Goal: Task Accomplishment & Management: Use online tool/utility

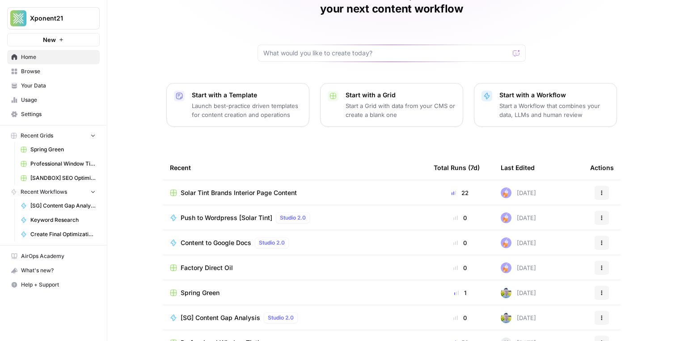
scroll to position [70, 0]
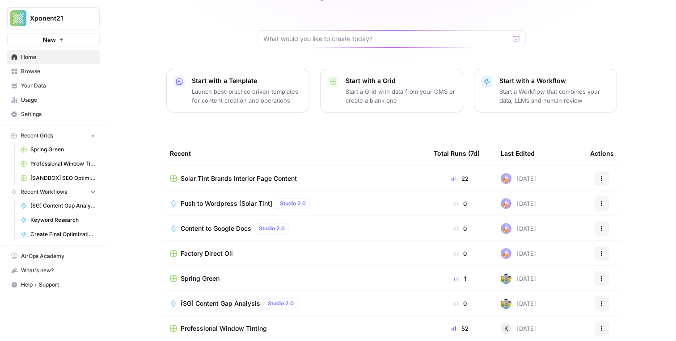
click at [54, 165] on span "Professional Window Tinting" at bounding box center [62, 164] width 65 height 8
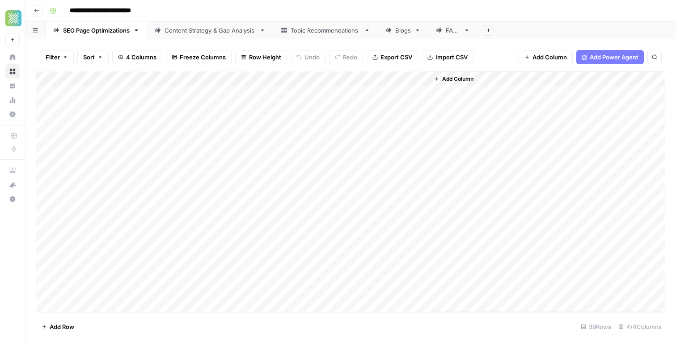
click at [395, 30] on div "Blogs" at bounding box center [403, 30] width 16 height 9
click at [354, 113] on div "Add Column" at bounding box center [350, 191] width 629 height 241
click at [375, 110] on div "Add Column" at bounding box center [350, 191] width 629 height 241
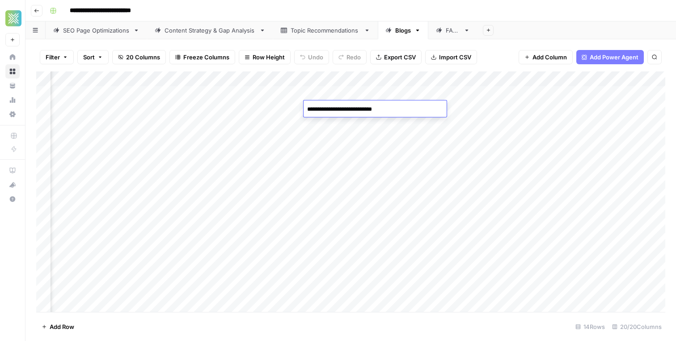
click at [375, 110] on textarea "**********" at bounding box center [374, 109] width 143 height 13
click at [349, 111] on textarea "**********" at bounding box center [374, 109] width 143 height 13
click at [119, 109] on div "Add Column" at bounding box center [350, 191] width 629 height 241
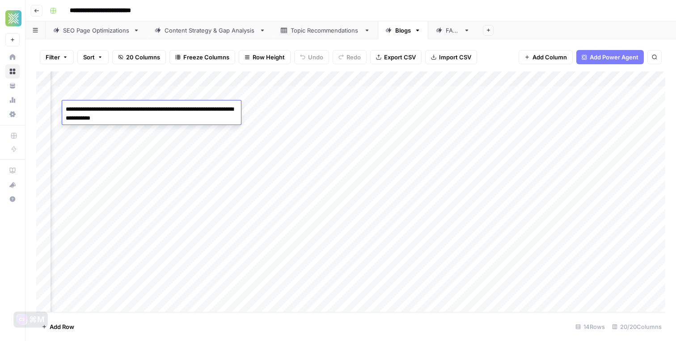
click at [318, 115] on div "Add Column" at bounding box center [350, 191] width 629 height 241
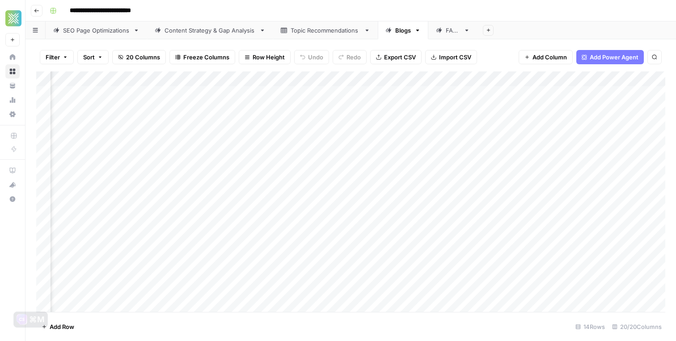
click at [264, 113] on div "Add Column" at bounding box center [350, 191] width 629 height 241
click at [404, 110] on div "Add Column" at bounding box center [350, 191] width 629 height 241
click at [535, 107] on div "Add Column" at bounding box center [350, 191] width 629 height 241
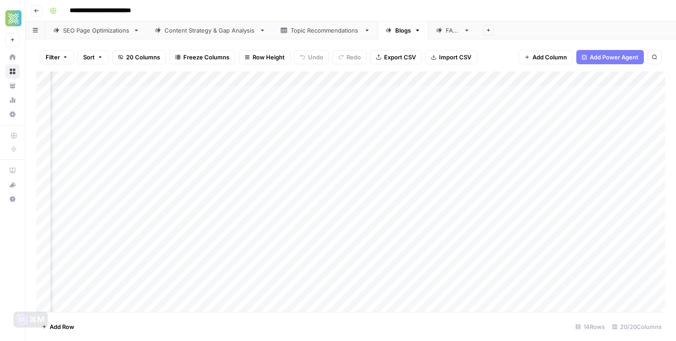
click at [535, 107] on div "Add Column" at bounding box center [350, 191] width 629 height 241
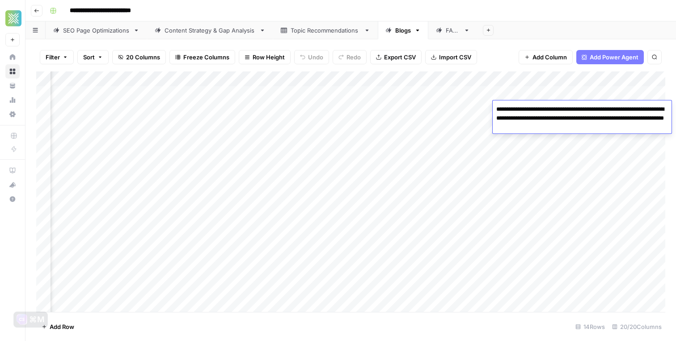
click at [461, 106] on div "Add Column" at bounding box center [350, 191] width 629 height 241
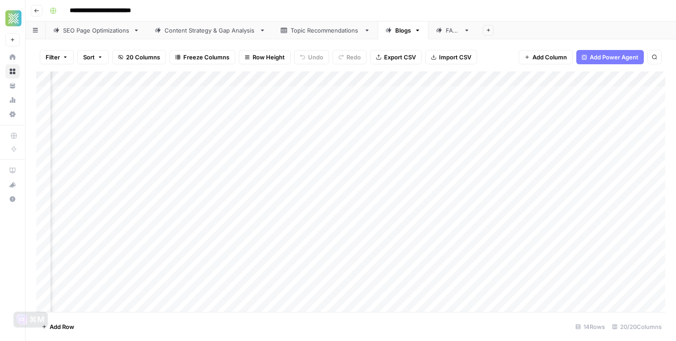
click at [461, 106] on div "Add Column" at bounding box center [350, 191] width 629 height 241
click at [458, 96] on div "Add Column" at bounding box center [350, 191] width 629 height 241
click at [493, 124] on div "Add Column" at bounding box center [350, 191] width 629 height 241
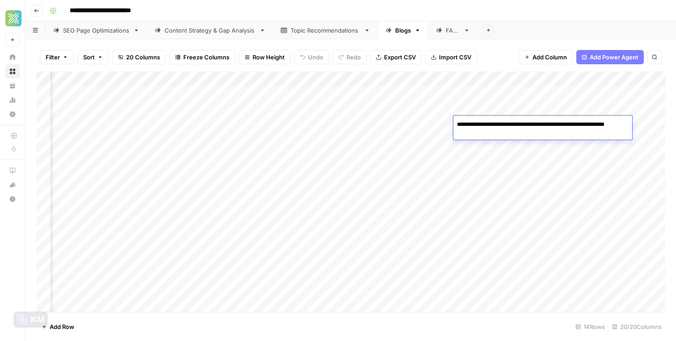
click at [493, 124] on textarea "**********" at bounding box center [542, 128] width 179 height 21
click at [173, 172] on div "Add Column" at bounding box center [350, 191] width 629 height 241
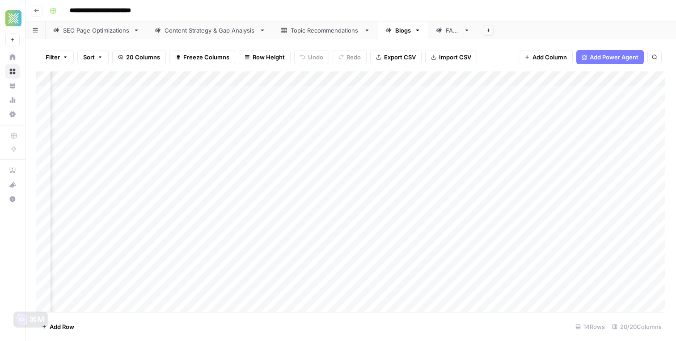
scroll to position [0, 0]
click at [266, 158] on div "Add Column" at bounding box center [350, 191] width 629 height 241
click at [282, 137] on div "Add Column" at bounding box center [350, 191] width 629 height 241
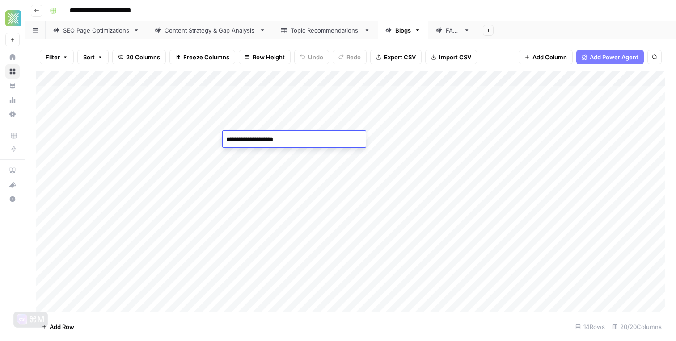
click at [282, 137] on textarea "**********" at bounding box center [294, 140] width 143 height 13
click at [481, 141] on div "Add Column" at bounding box center [350, 191] width 629 height 241
click at [322, 136] on div "Add Column" at bounding box center [350, 191] width 629 height 241
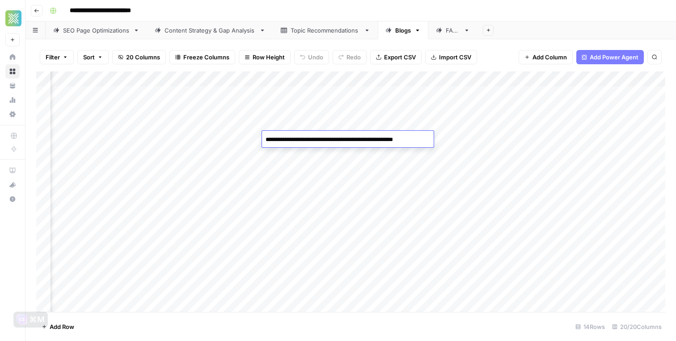
click at [322, 136] on textarea "**********" at bounding box center [346, 140] width 168 height 13
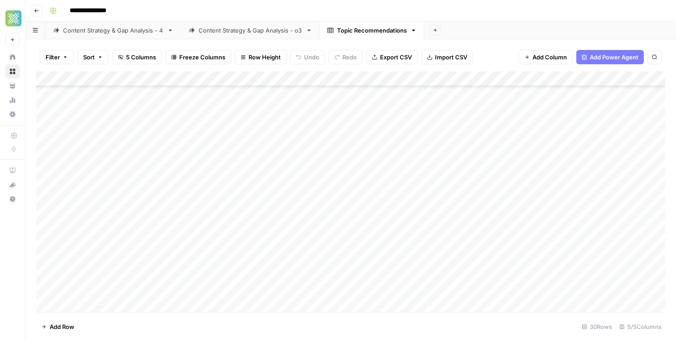
scroll to position [244, 0]
